Goal: Find specific page/section

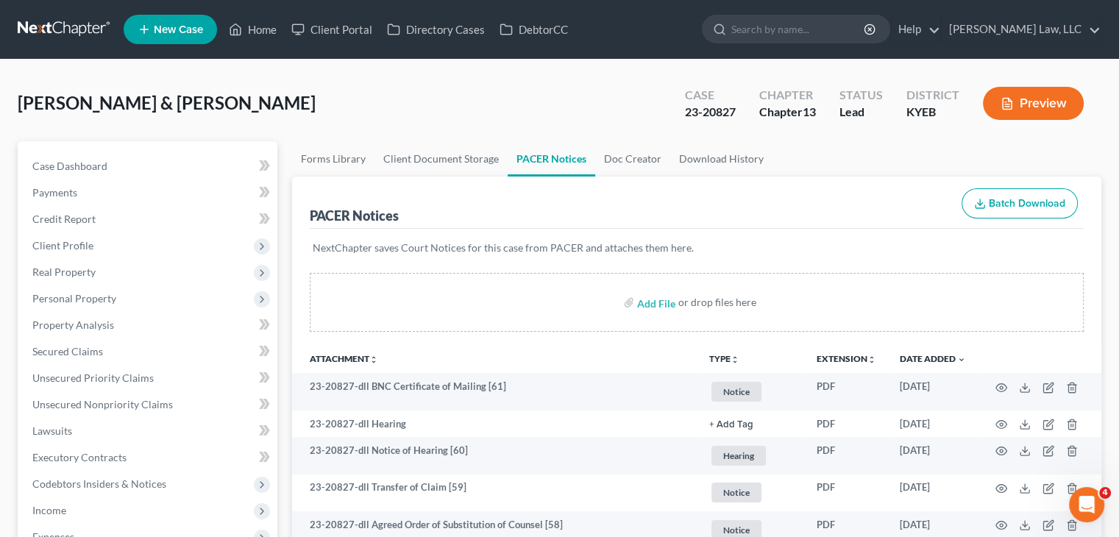
click at [780, 45] on ul "New Case Home Client Portal Directory Cases DebtorCC - No Result - See all resu…" at bounding box center [612, 29] width 977 height 38
click at [780, 39] on input "search" at bounding box center [798, 28] width 135 height 27
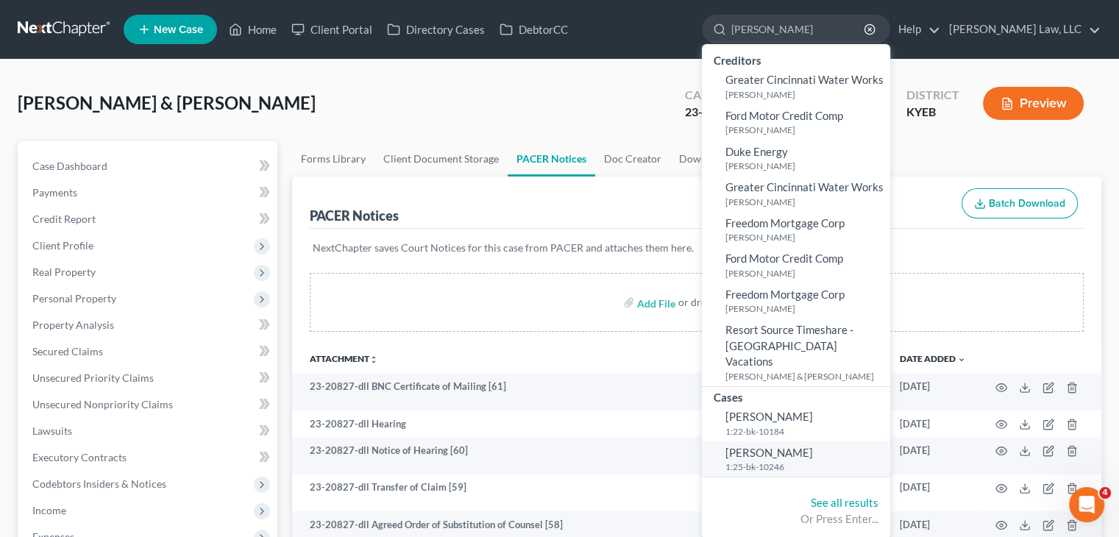
type input "[PERSON_NAME]"
click at [777, 446] on span "[PERSON_NAME]" at bounding box center [769, 452] width 88 height 13
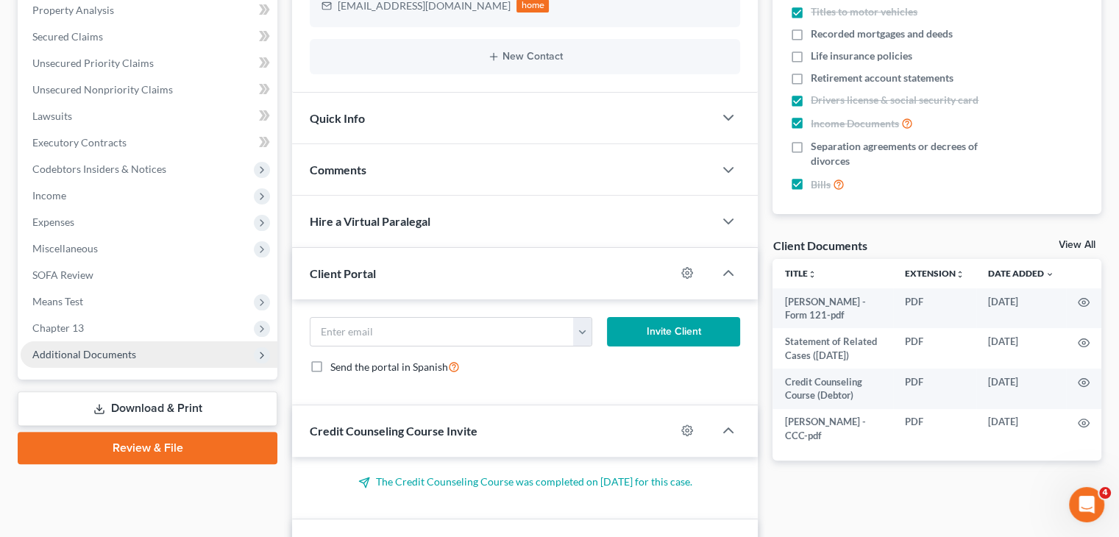
scroll to position [1230, 0]
click at [115, 354] on span "Additional Documents" at bounding box center [84, 354] width 104 height 13
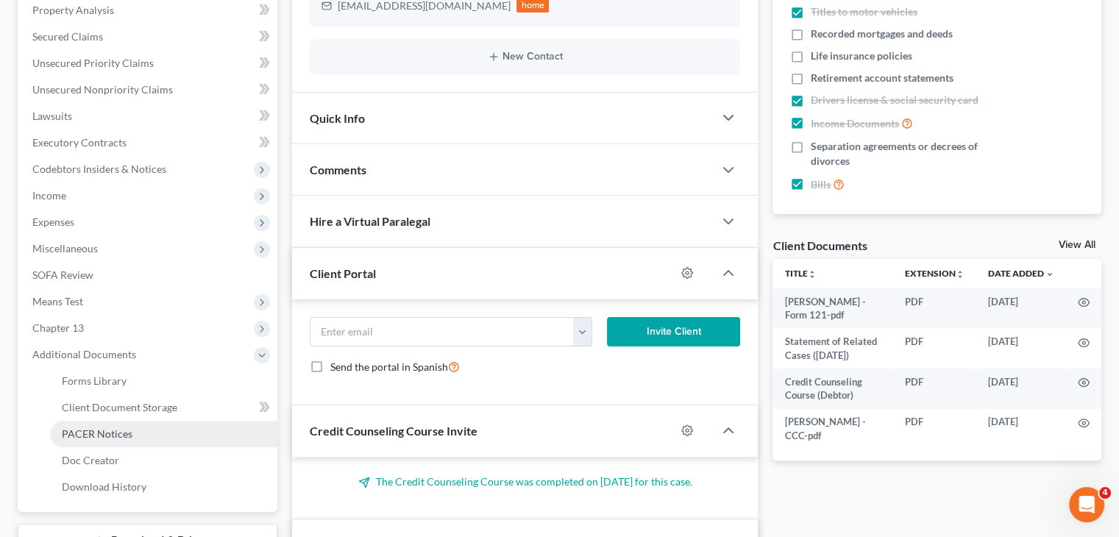
click at [94, 427] on span "PACER Notices" at bounding box center [97, 433] width 71 height 13
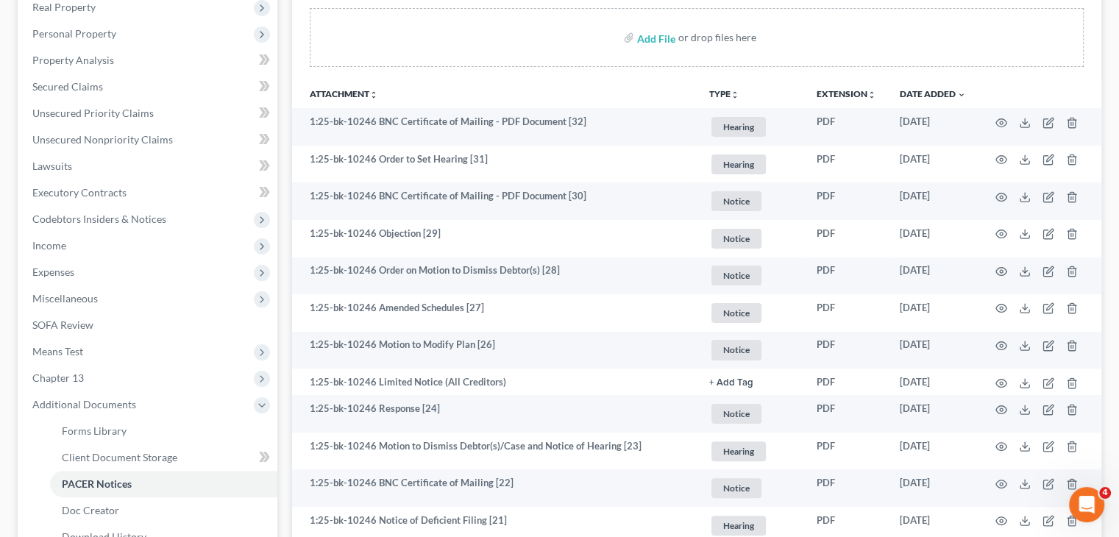
scroll to position [241, 0]
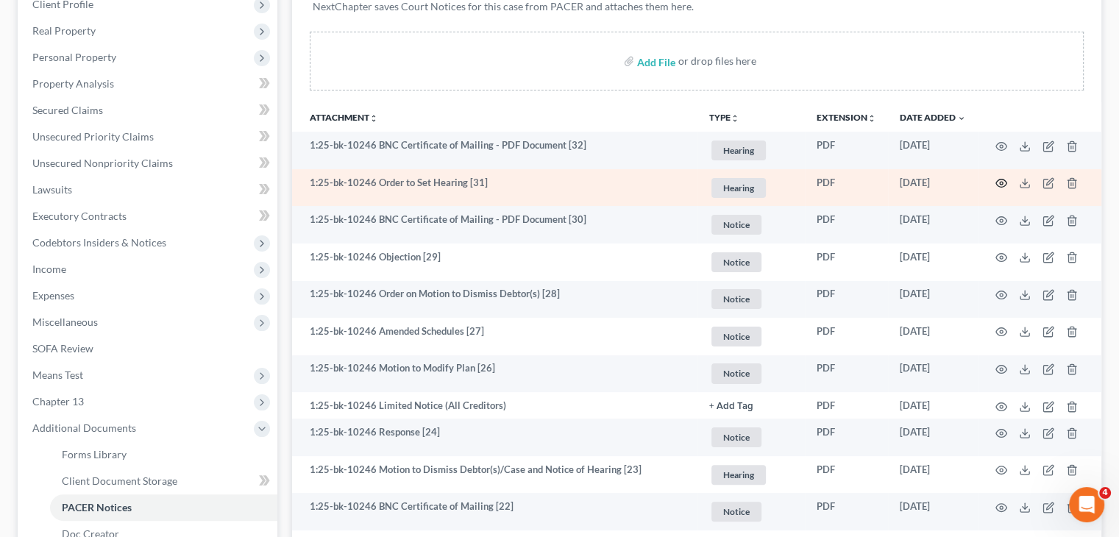
click at [1002, 186] on icon "button" at bounding box center [1001, 183] width 11 height 8
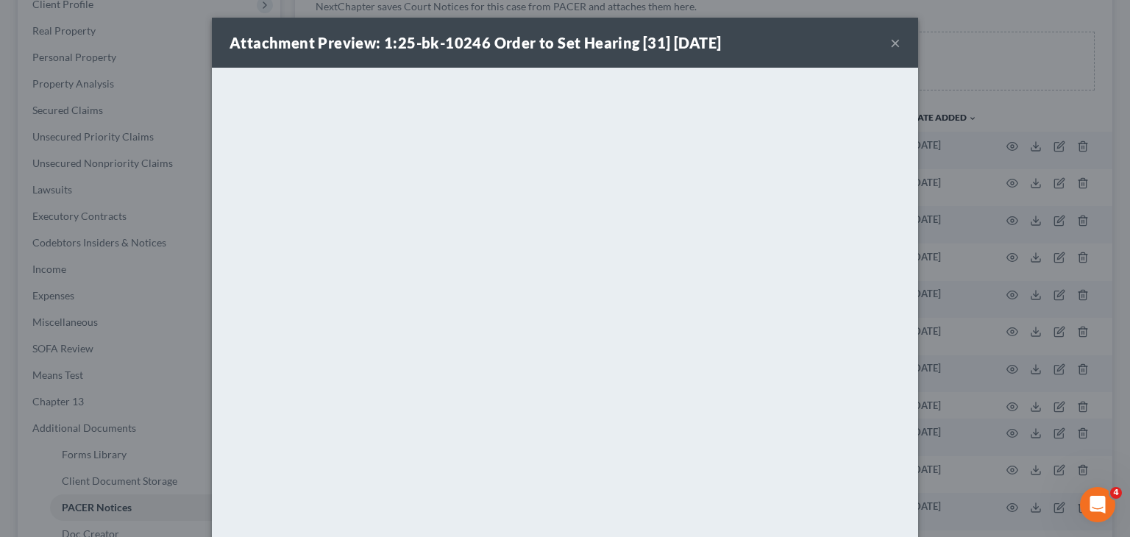
click at [890, 48] on button "×" at bounding box center [895, 43] width 10 height 18
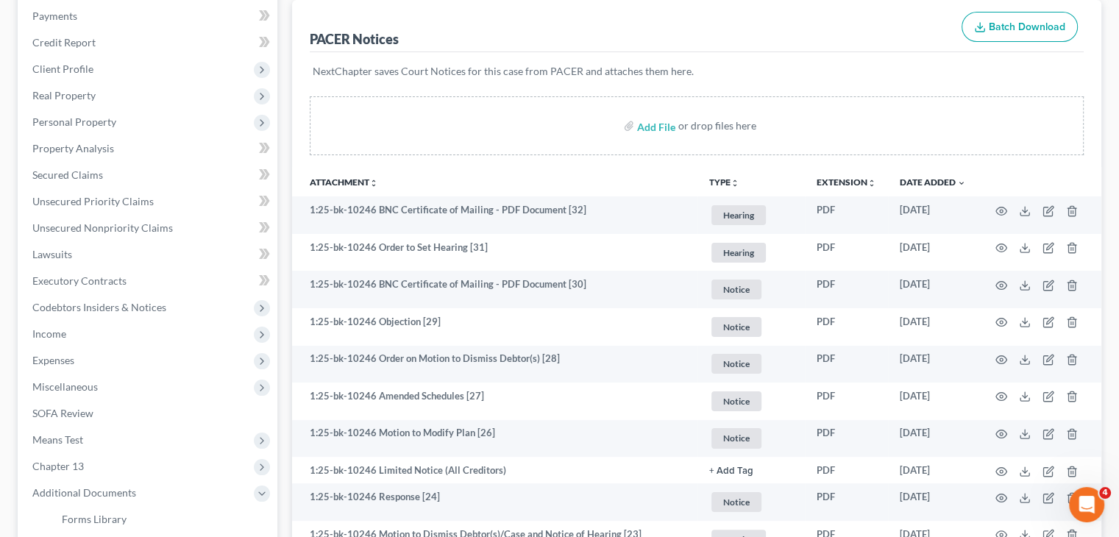
scroll to position [169, 0]
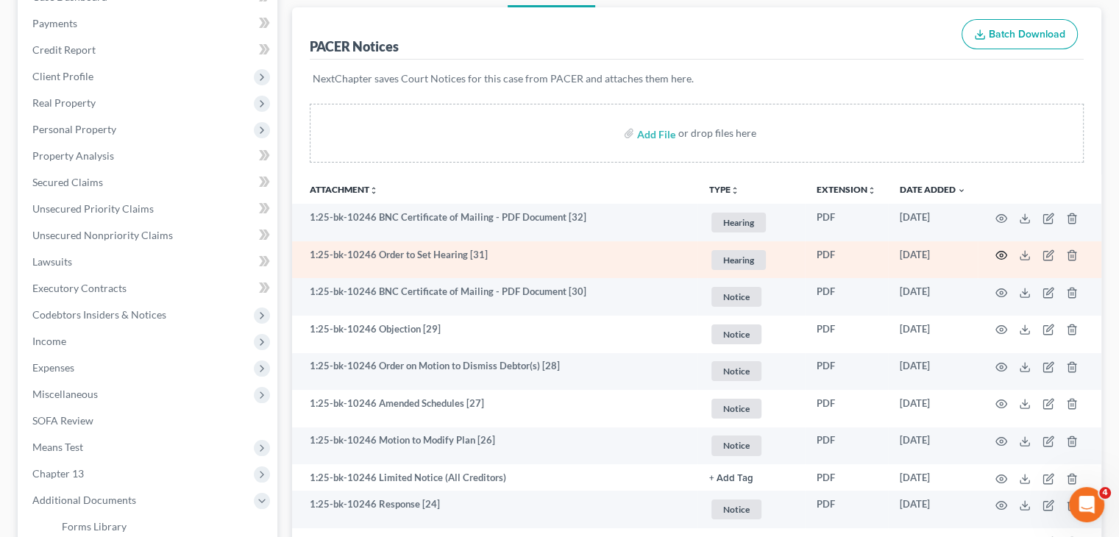
click at [1006, 251] on icon "button" at bounding box center [1001, 255] width 12 height 12
click at [1001, 254] on icon "button" at bounding box center [1001, 255] width 12 height 12
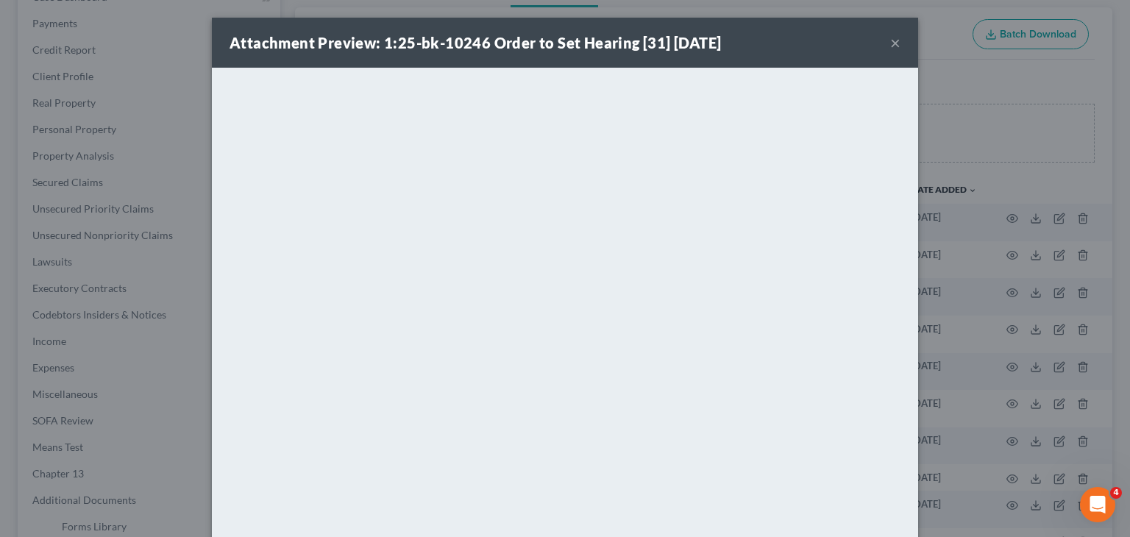
click at [890, 48] on button "×" at bounding box center [895, 43] width 10 height 18
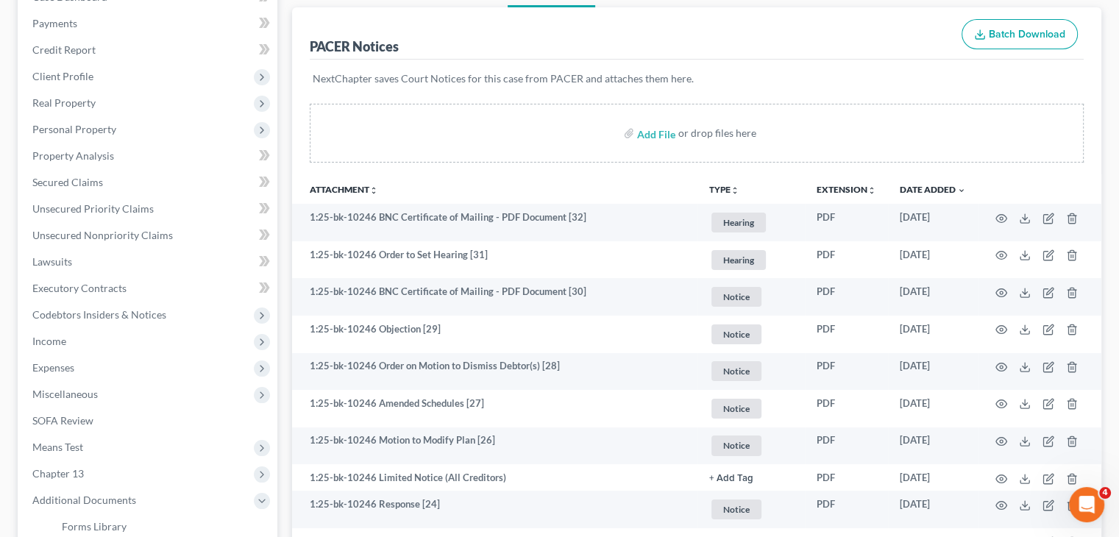
scroll to position [0, 0]
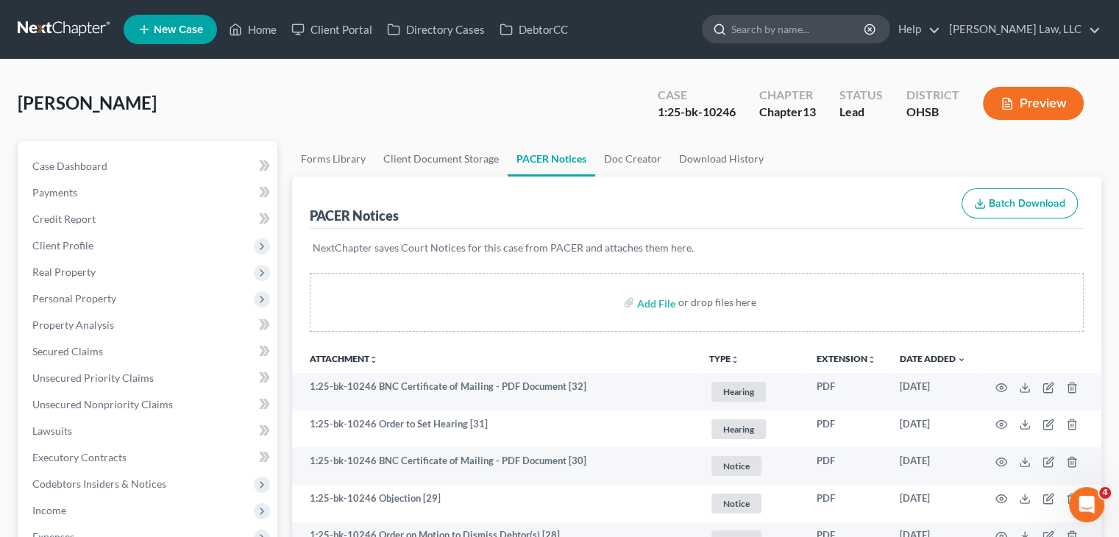
click at [781, 35] on input "search" at bounding box center [798, 28] width 135 height 27
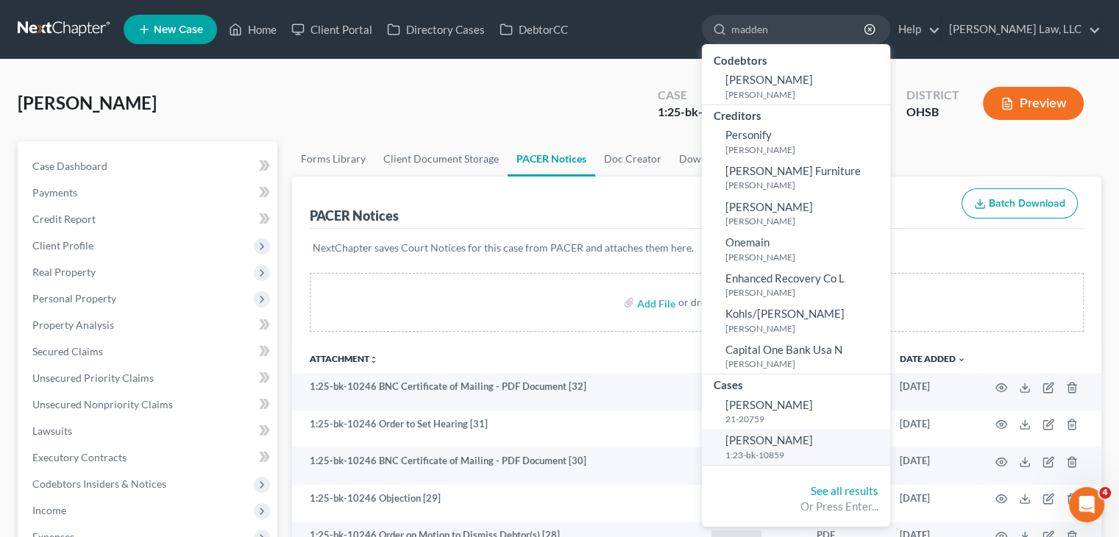
type input "madden"
click at [788, 437] on span "[PERSON_NAME]" at bounding box center [769, 439] width 88 height 13
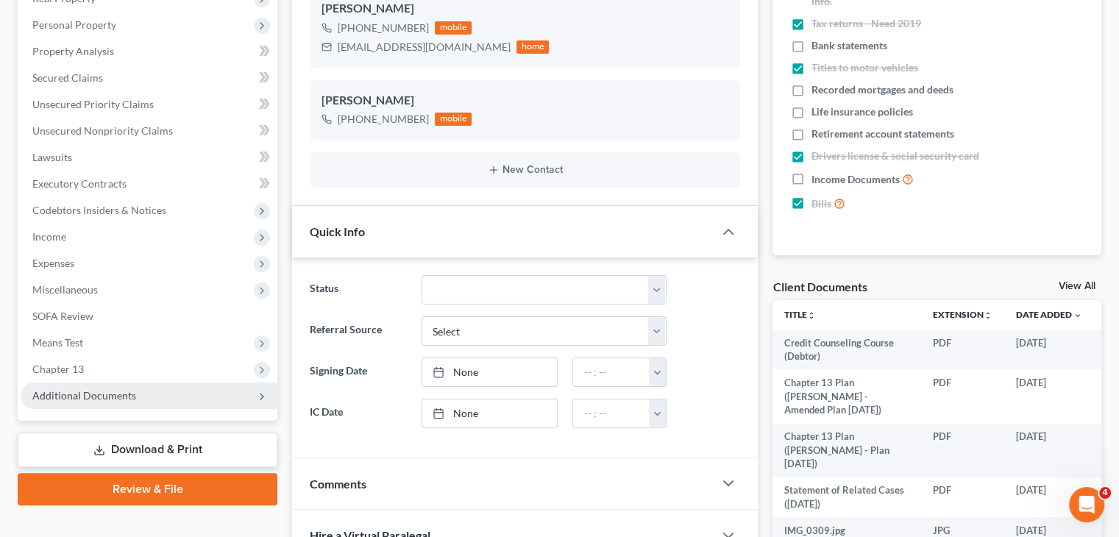
scroll to position [141, 0]
click at [104, 391] on span "Additional Documents" at bounding box center [84, 395] width 104 height 13
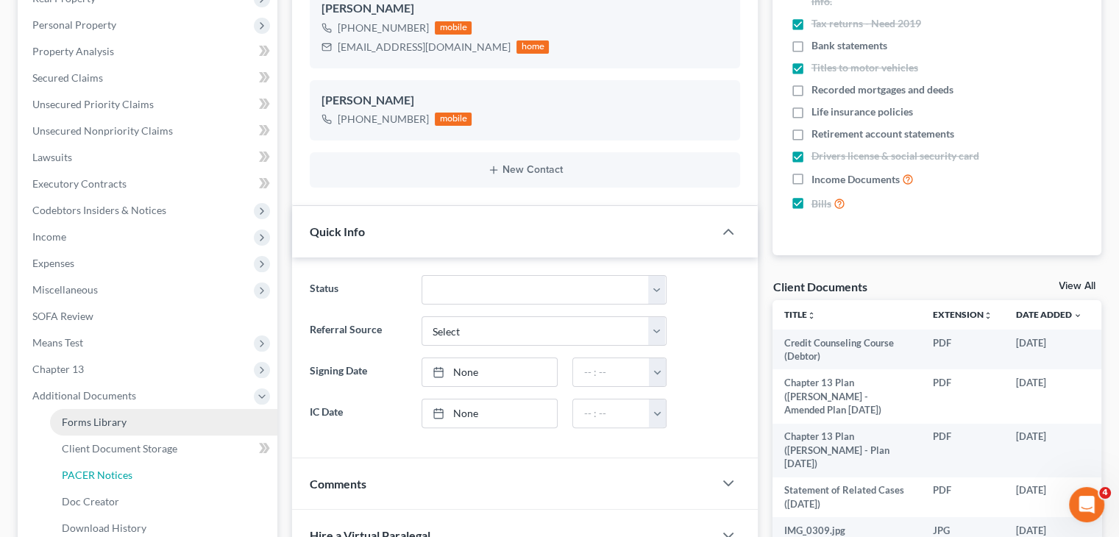
click at [121, 470] on span "PACER Notices" at bounding box center [97, 474] width 71 height 13
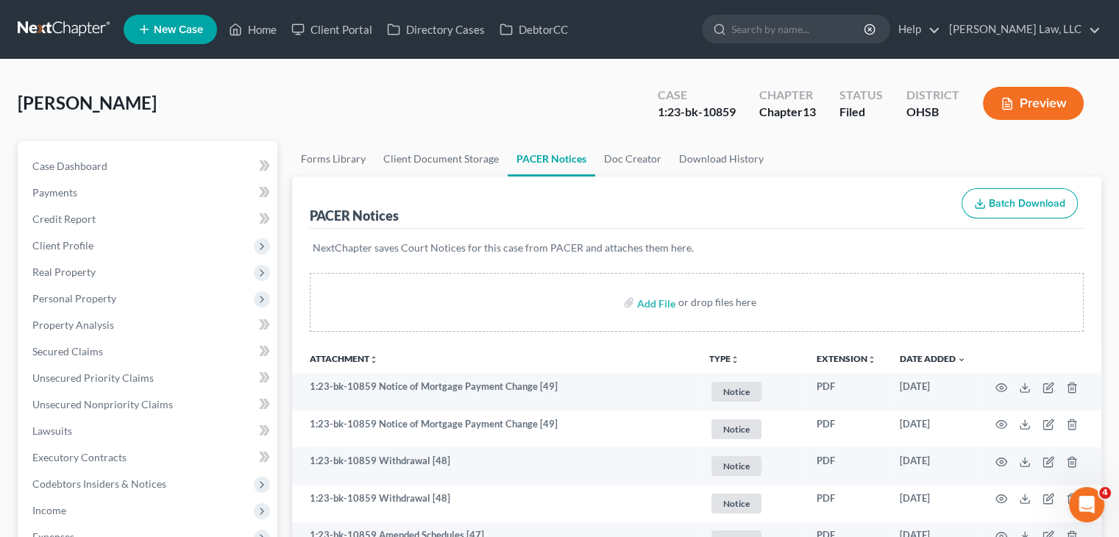
click at [101, 30] on link at bounding box center [65, 29] width 94 height 26
